Goal: Task Accomplishment & Management: Manage account settings

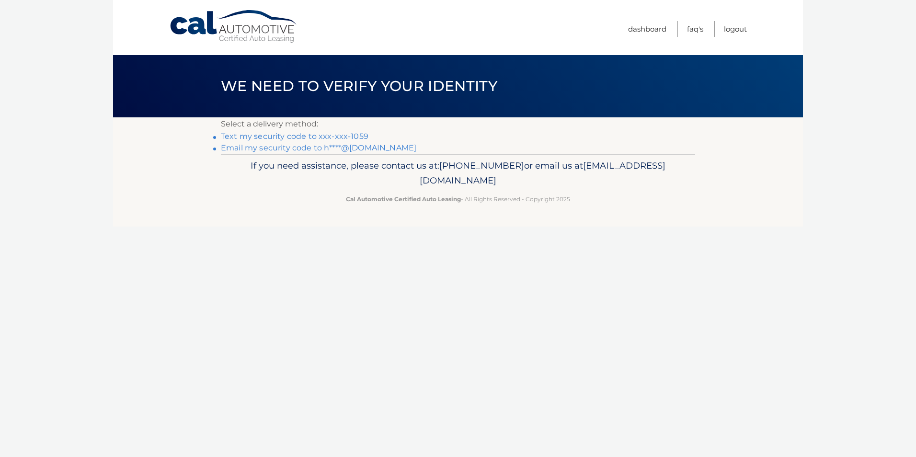
click at [297, 135] on link "Text my security code to xxx-xxx-1059" at bounding box center [295, 136] width 148 height 9
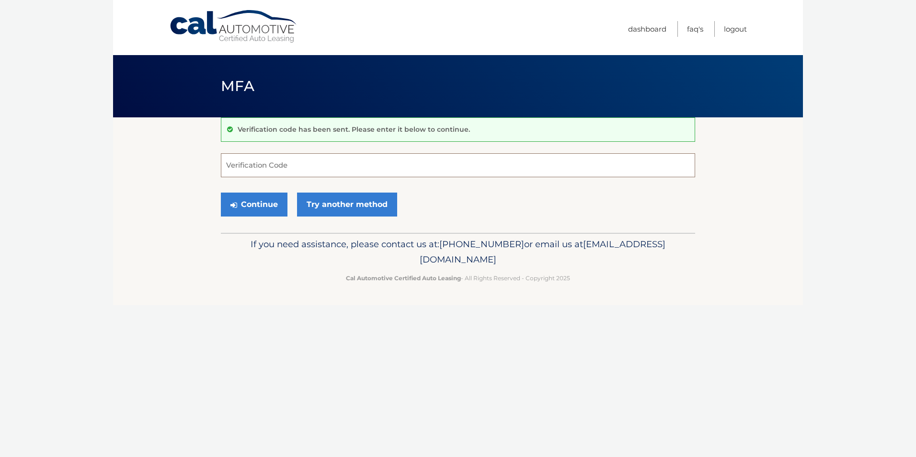
click at [229, 165] on input "Verification Code" at bounding box center [458, 165] width 474 height 24
type input "537909"
click at [246, 206] on button "Continue" at bounding box center [254, 205] width 67 height 24
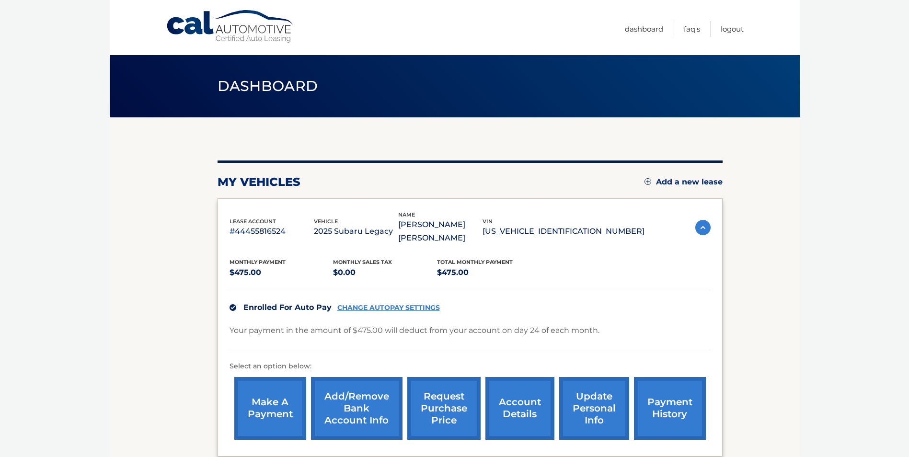
click at [360, 398] on link "Add/Remove bank account info" at bounding box center [357, 408] width 92 height 63
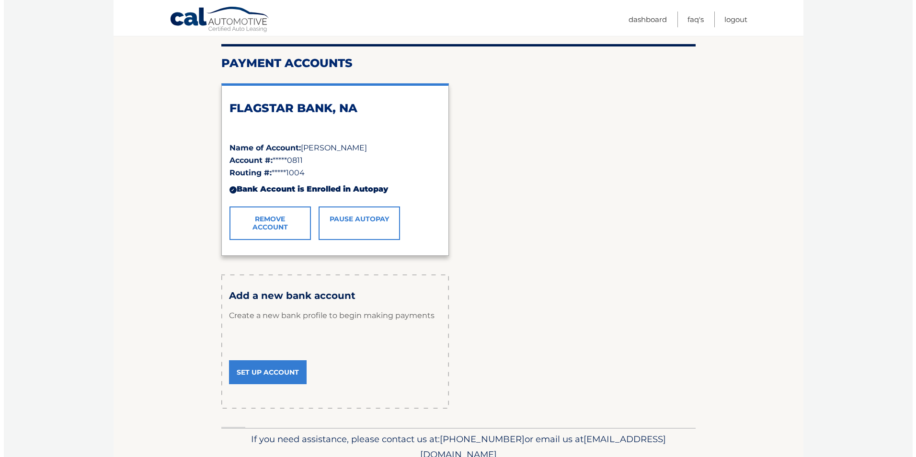
scroll to position [144, 0]
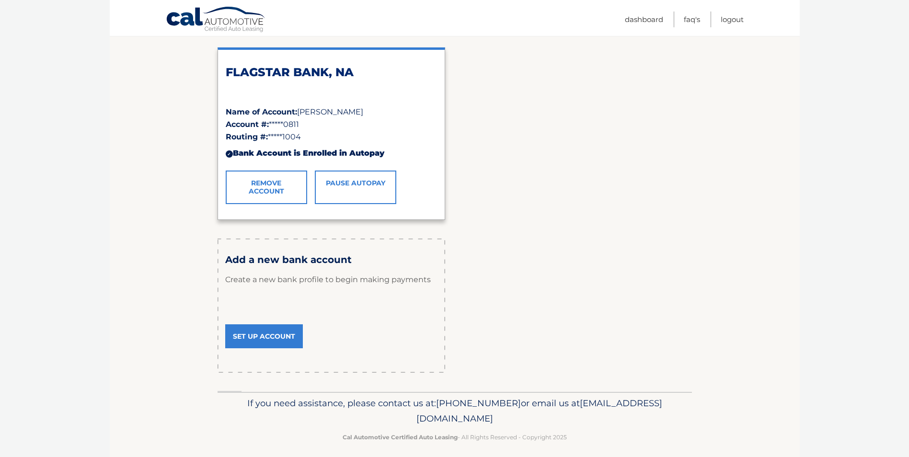
click at [268, 185] on link "Remove Account" at bounding box center [266, 188] width 81 height 34
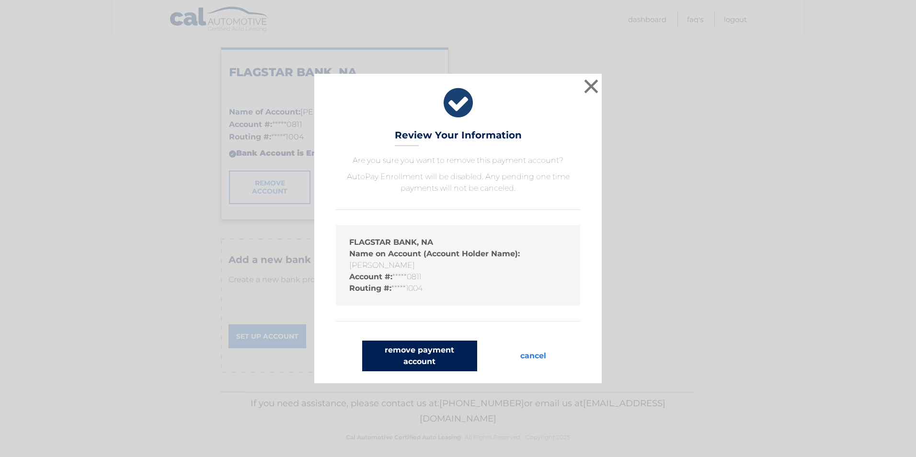
click at [427, 350] on button "remove payment account" at bounding box center [419, 356] width 115 height 31
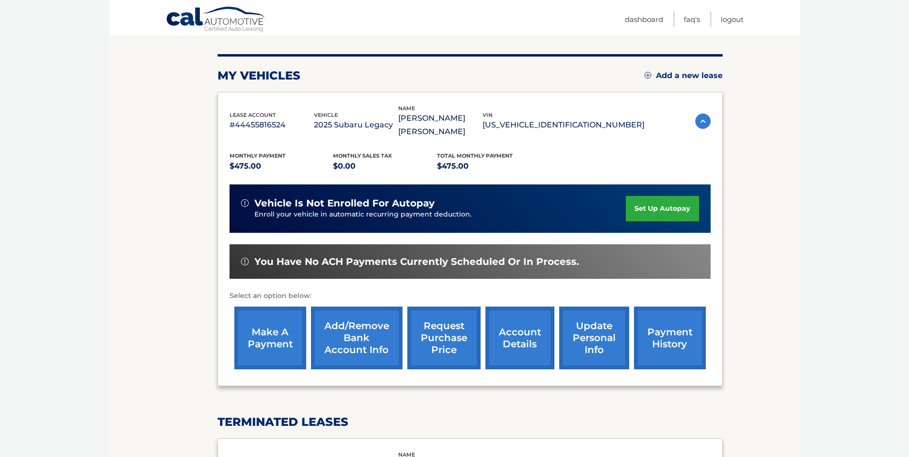
scroll to position [96, 0]
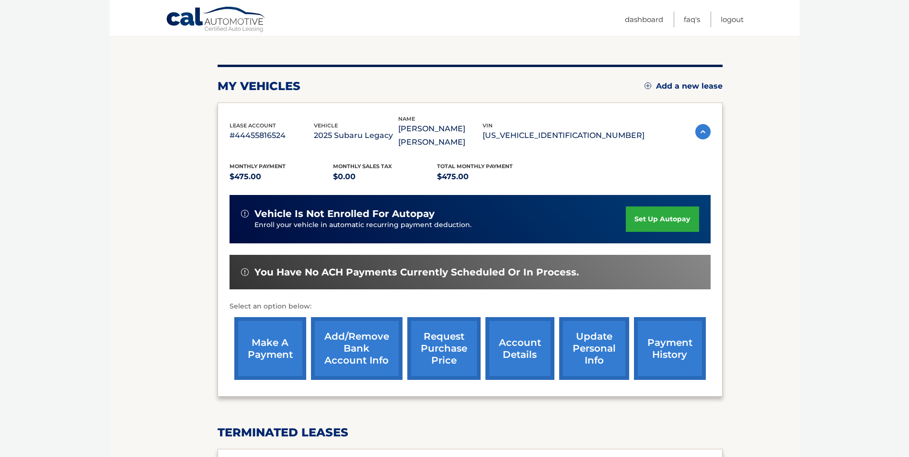
click at [671, 220] on link "set up autopay" at bounding box center [662, 219] width 73 height 25
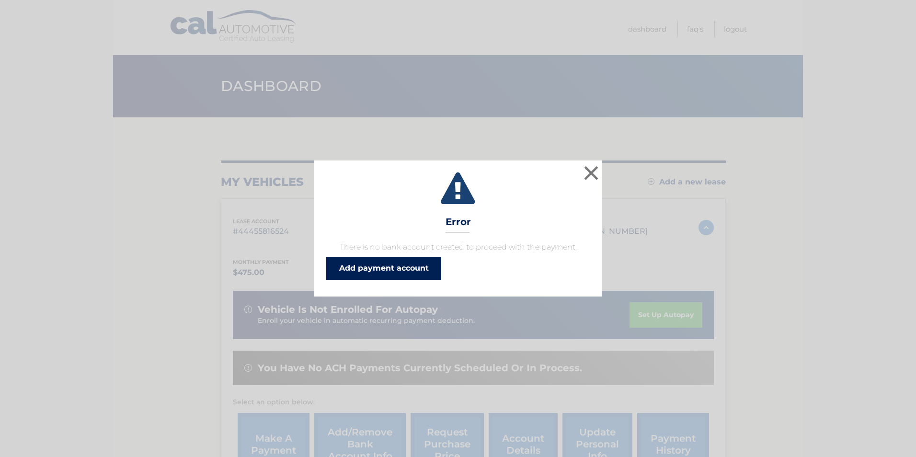
click at [386, 272] on link "Add payment account" at bounding box center [383, 268] width 115 height 23
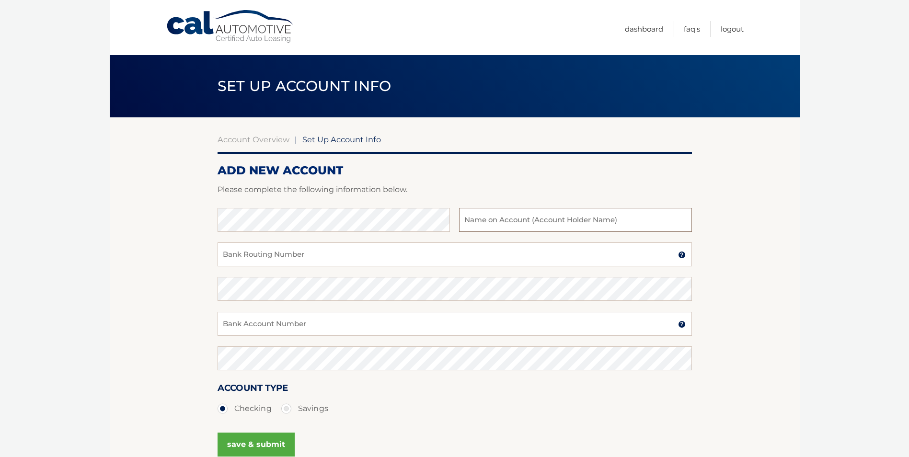
type input "[PERSON_NAME]"
type input "05090000811"
click at [224, 255] on input "Bank Routing Number" at bounding box center [455, 255] width 474 height 24
type input "226071004"
click at [270, 327] on input "05090000811" at bounding box center [455, 324] width 474 height 24
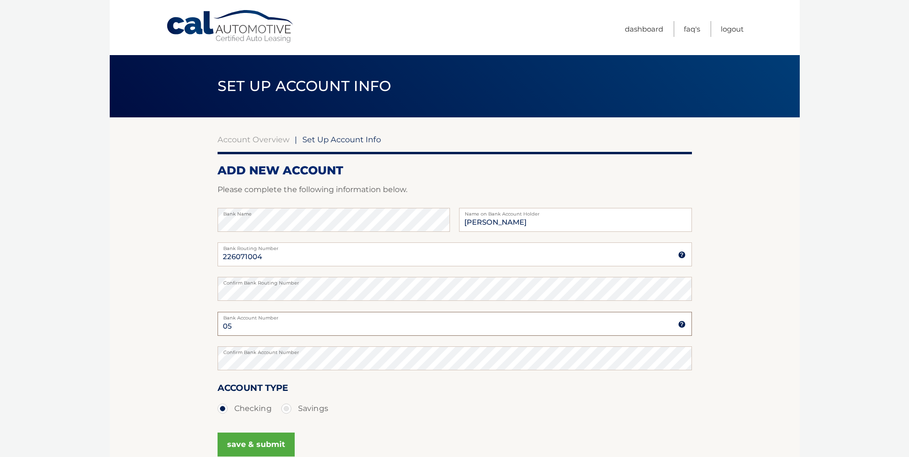
type input "0"
type input "609931210728"
click at [282, 444] on button "save & submit" at bounding box center [256, 445] width 77 height 24
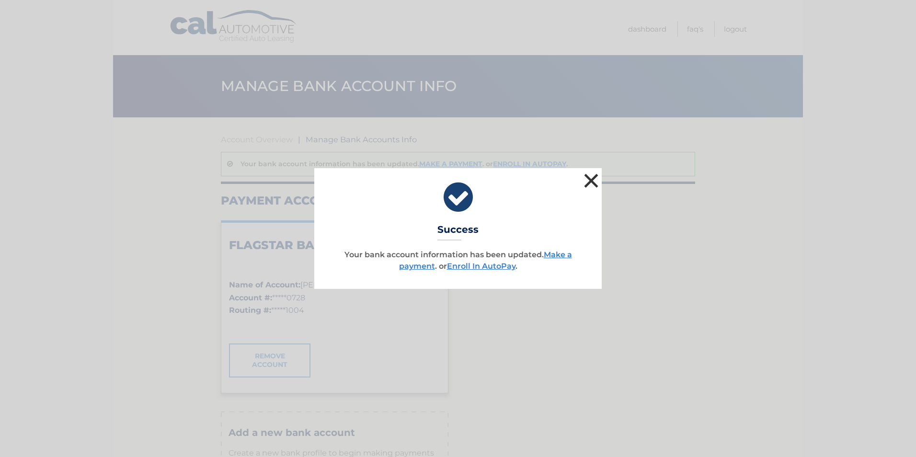
click at [590, 180] on button "×" at bounding box center [591, 180] width 19 height 19
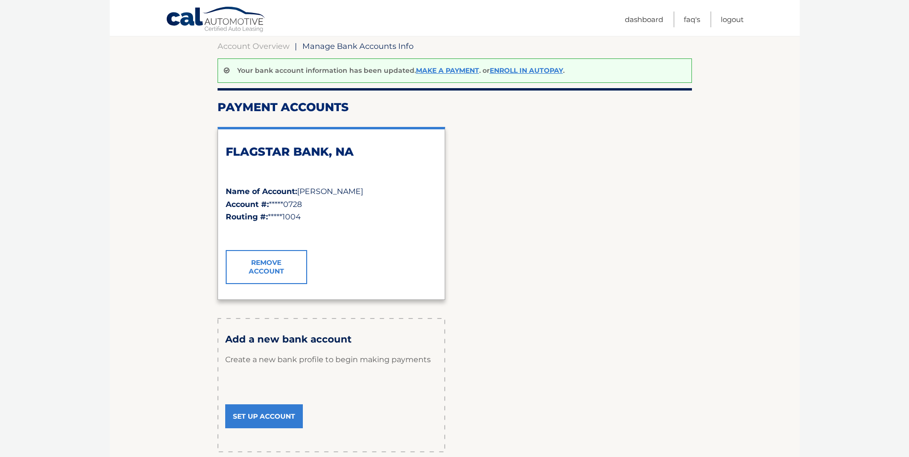
scroll to position [96, 0]
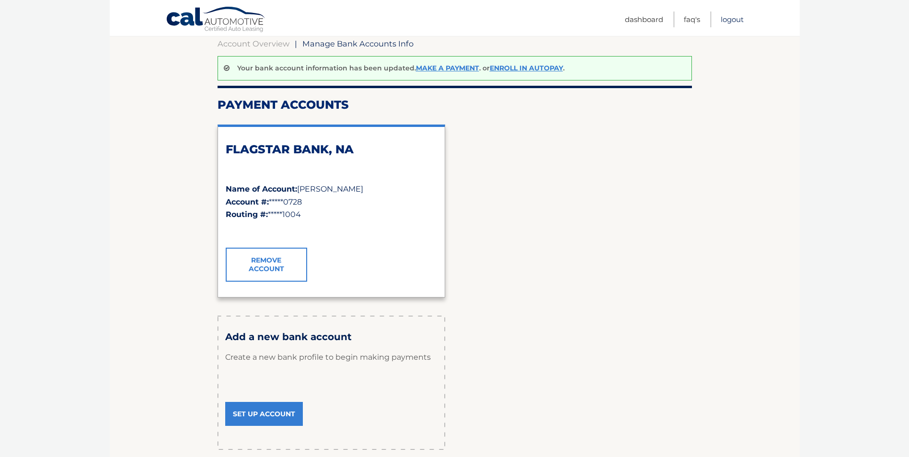
click at [738, 19] on link "Logout" at bounding box center [732, 20] width 23 height 16
